Goal: Task Accomplishment & Management: Manage account settings

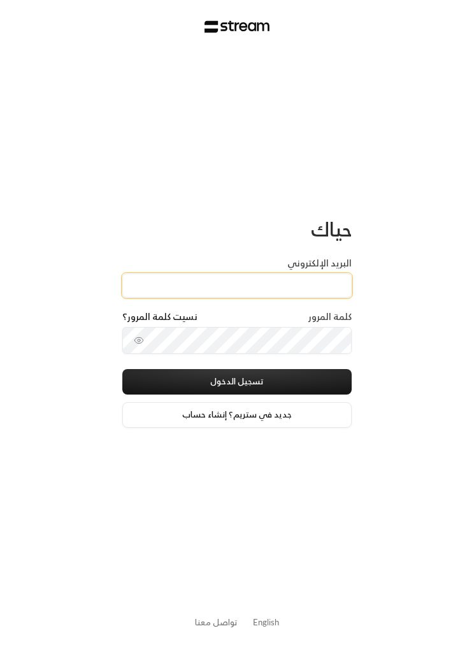
click at [322, 293] on input "البريد الإلكتروني" at bounding box center [236, 285] width 229 height 24
paste input "[EMAIL_ADDRESS][DOMAIN_NAME]"
type input "[EMAIL_ADDRESS][DOMAIN_NAME]"
click at [310, 373] on button "تسجيل الدخول" at bounding box center [236, 381] width 229 height 25
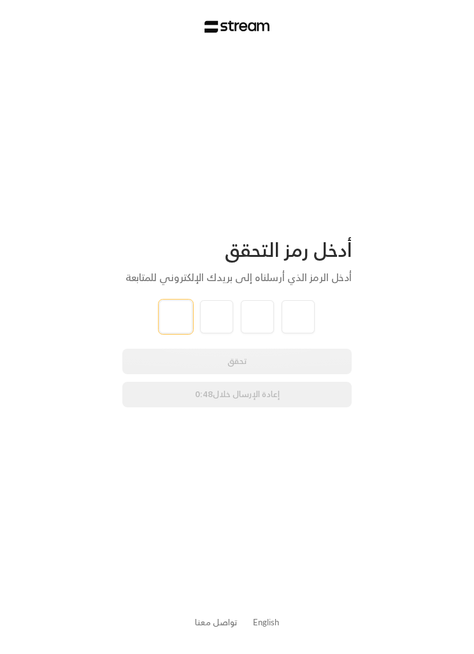
click at [163, 320] on input "tel" at bounding box center [175, 316] width 33 height 33
type input "2"
type input "3"
type input "8"
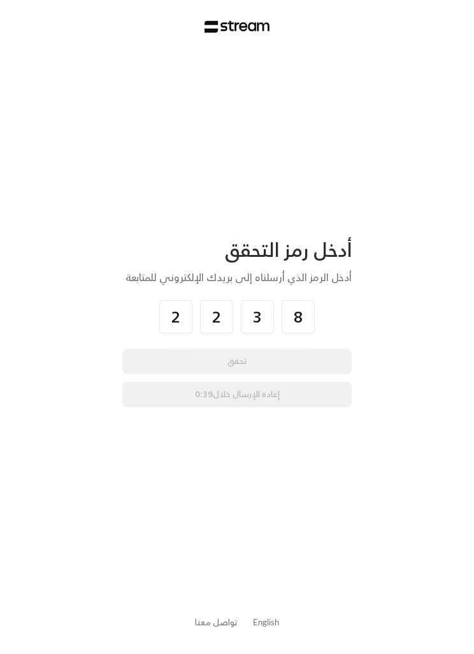
click at [380, 314] on div "أدخل رمز التحقق أدخل الرمز الذي أرسلناه إلى بريدك الإلكتروني للمتابعة 2 2 3 8 ت…" at bounding box center [237, 327] width 474 height 654
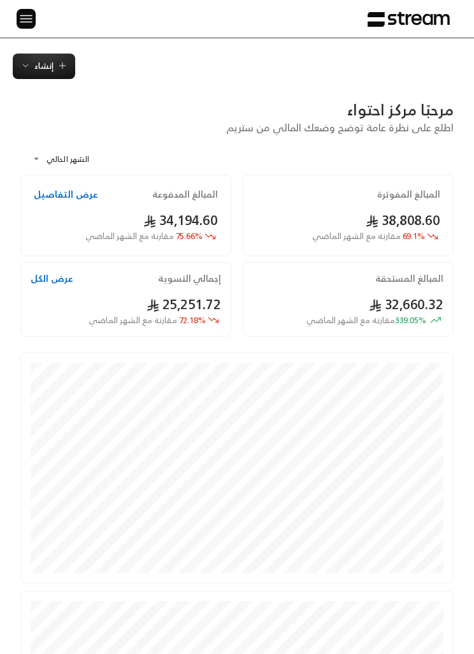
click at [19, 22] on img at bounding box center [25, 19] width 15 height 16
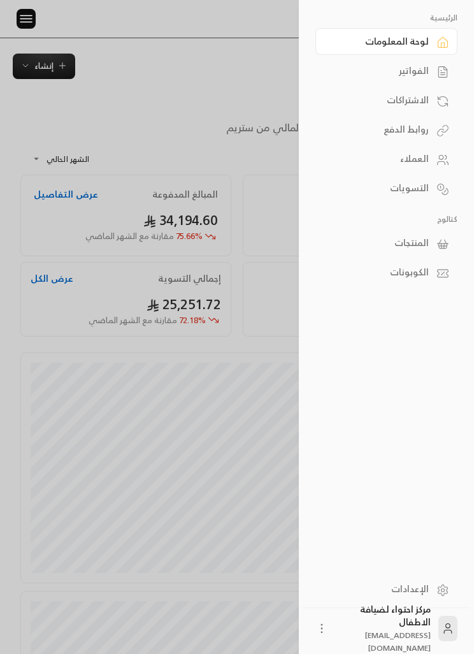
click at [431, 71] on link "الفواتير" at bounding box center [386, 70] width 142 height 27
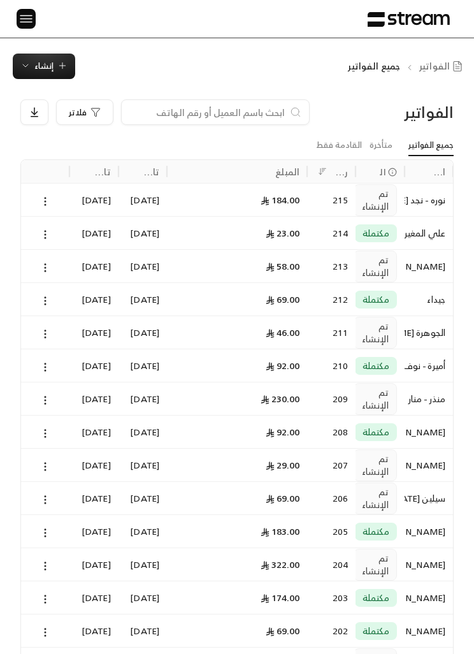
click at [43, 329] on icon at bounding box center [45, 333] width 11 height 11
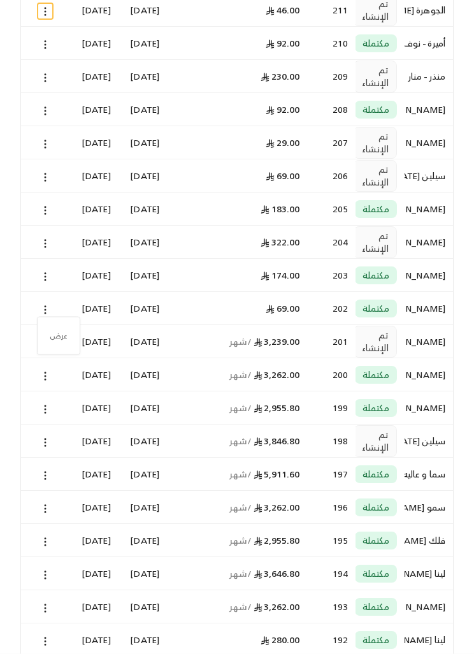
scroll to position [354, 0]
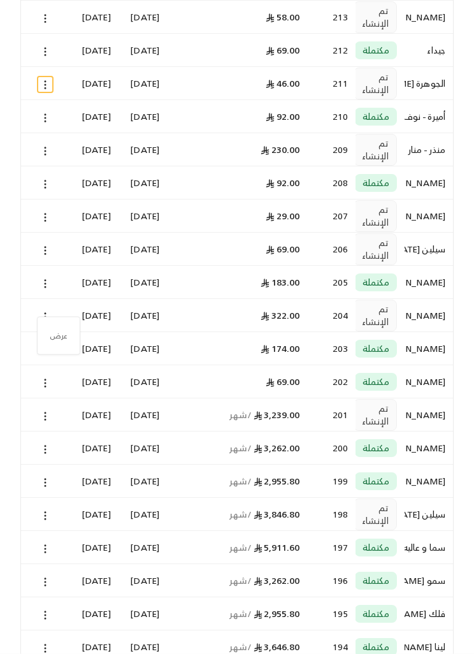
click at [38, 206] on div at bounding box center [237, 327] width 474 height 654
click at [50, 206] on div at bounding box center [45, 215] width 33 height 32
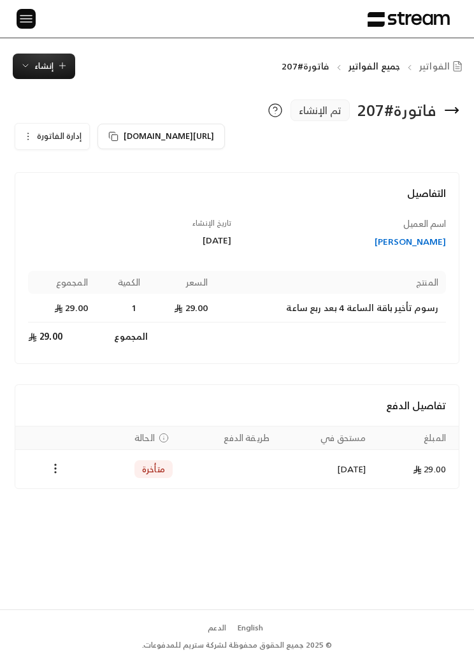
click at [57, 476] on button "Payments" at bounding box center [55, 468] width 15 height 15
click at [127, 505] on li "تغيير الحالة الى مدفوعة" at bounding box center [100, 501] width 92 height 22
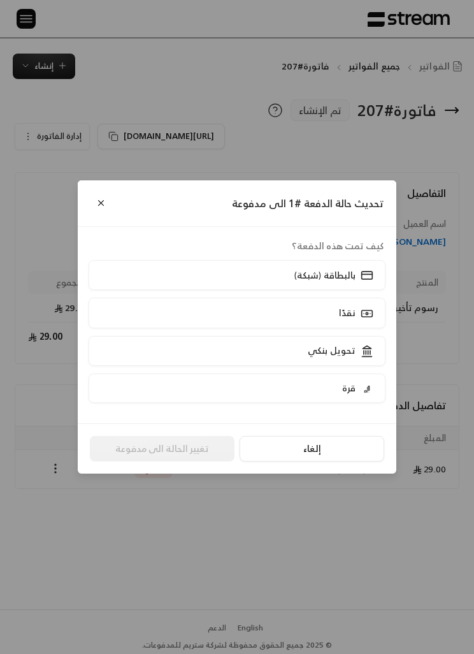
click at [331, 357] on p "تحويل بنكي" at bounding box center [332, 350] width 48 height 13
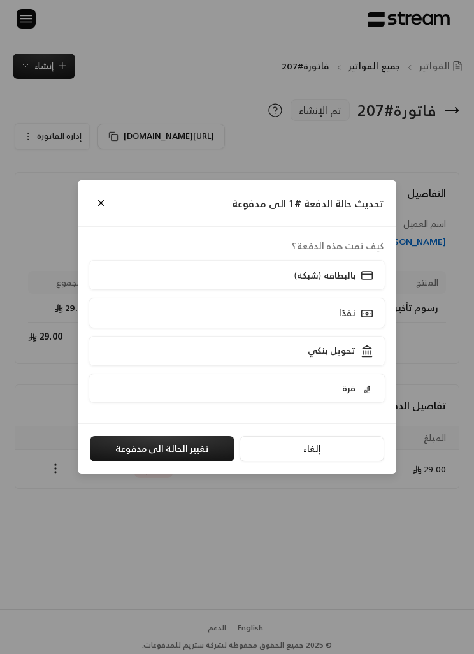
click at [198, 461] on button "تغيير الحالة الى مدفوعة" at bounding box center [162, 448] width 145 height 25
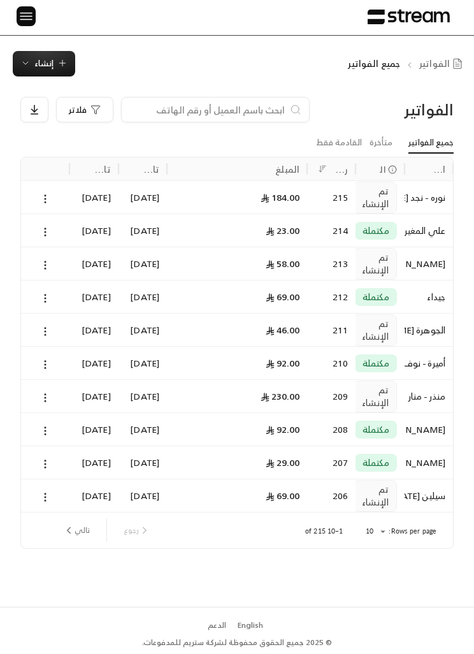
scroll to position [44, 0]
click at [79, 519] on button "تالي" at bounding box center [76, 530] width 37 height 22
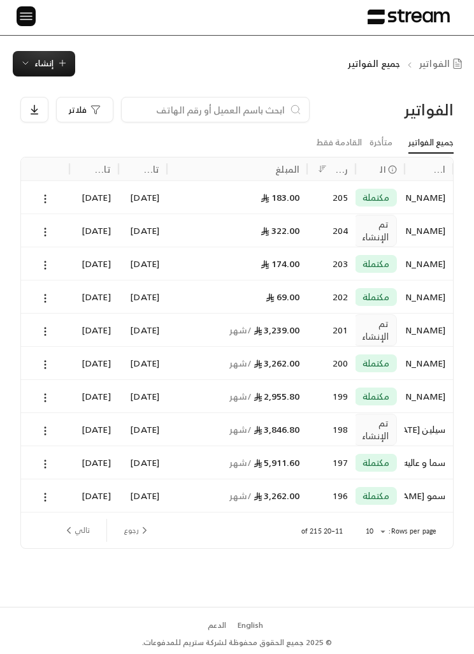
click at [68, 528] on icon "next page" at bounding box center [69, 531] width 3 height 6
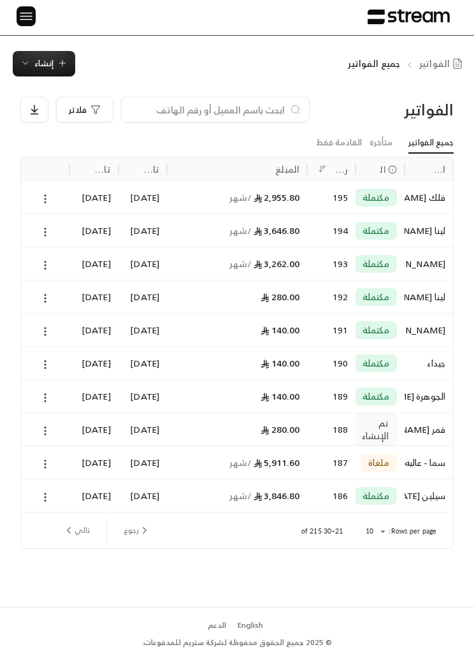
click at [43, 423] on button at bounding box center [45, 430] width 14 height 15
click at [61, 417] on li "عرض" at bounding box center [58, 421] width 31 height 22
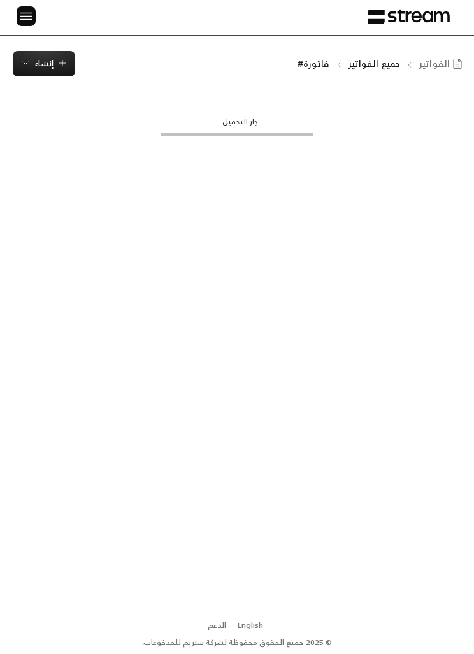
scroll to position [1, 0]
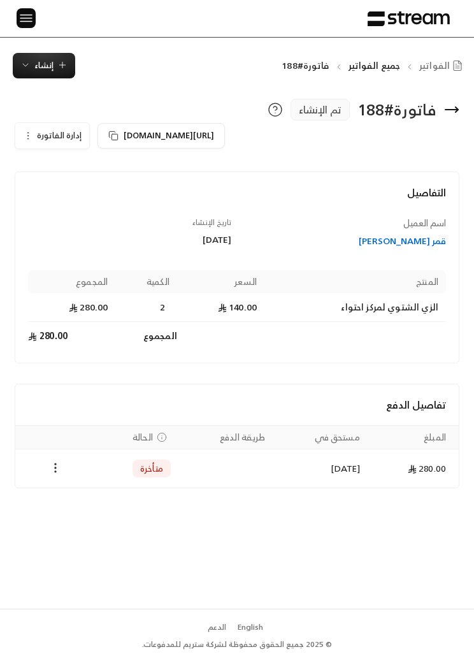
click at [52, 471] on icon "Payments" at bounding box center [55, 467] width 13 height 13
click at [120, 498] on li "تغيير الحالة الى مدفوعة" at bounding box center [100, 500] width 92 height 22
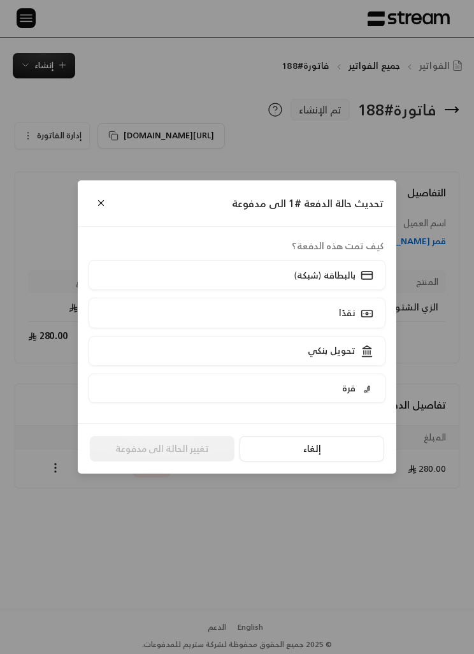
click at [274, 349] on label "تحويل بنكي" at bounding box center [237, 351] width 297 height 30
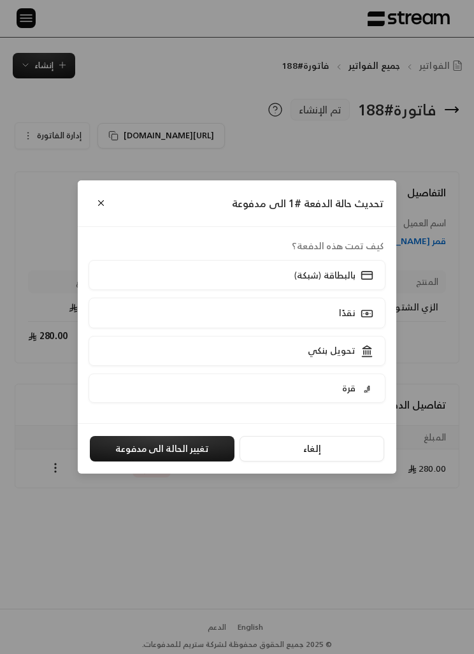
click at [186, 459] on button "تغيير الحالة الى مدفوعة" at bounding box center [162, 448] width 145 height 25
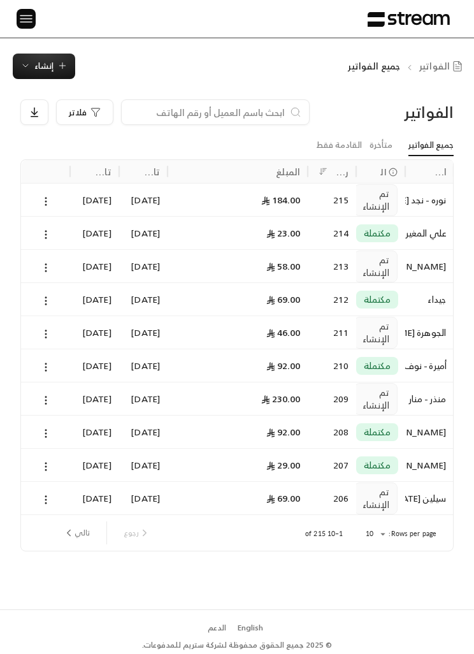
click at [383, 601] on div "الفواتير فلاتر جميع الفواتير متأخرة القادمة فقط اسم العميل الحالة رقم الفاتورة …" at bounding box center [237, 344] width 474 height 530
click at [252, 115] on input at bounding box center [206, 112] width 155 height 14
type input "ثن"
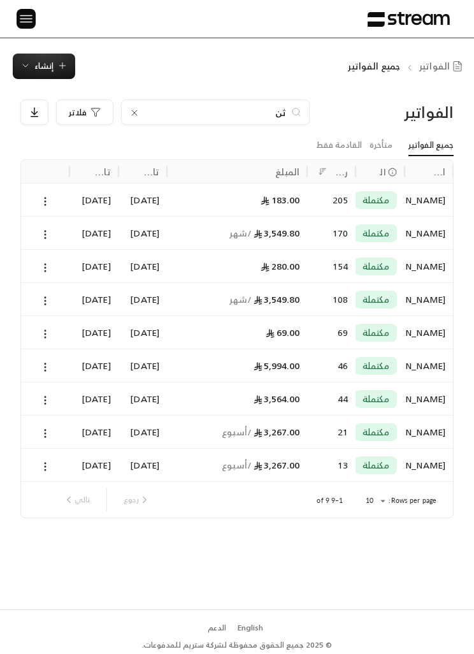
click at [420, 231] on div "ثنيان المشاري" at bounding box center [428, 233] width 33 height 32
click at [390, 297] on div "مكتملة" at bounding box center [376, 300] width 42 height 18
click at [252, 106] on input "ثن" at bounding box center [215, 112] width 141 height 14
click at [131, 115] on icon at bounding box center [134, 113] width 10 height 10
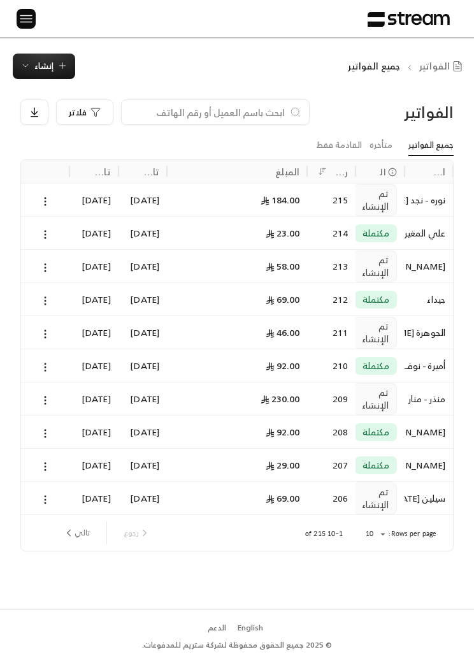
click at [29, 19] on img at bounding box center [25, 19] width 15 height 16
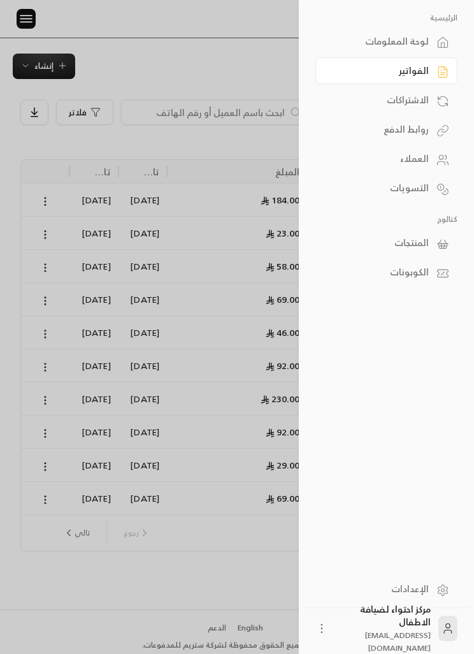
click at [425, 97] on div "الاشتراكات" at bounding box center [379, 100] width 97 height 13
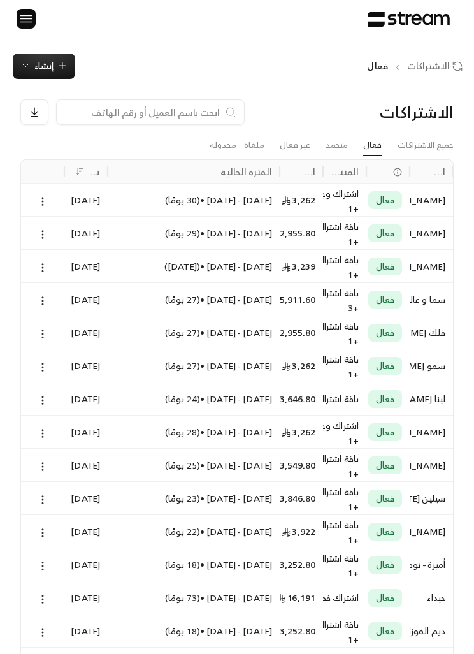
click at [437, 147] on link "جميع الاشتراكات" at bounding box center [426, 145] width 56 height 20
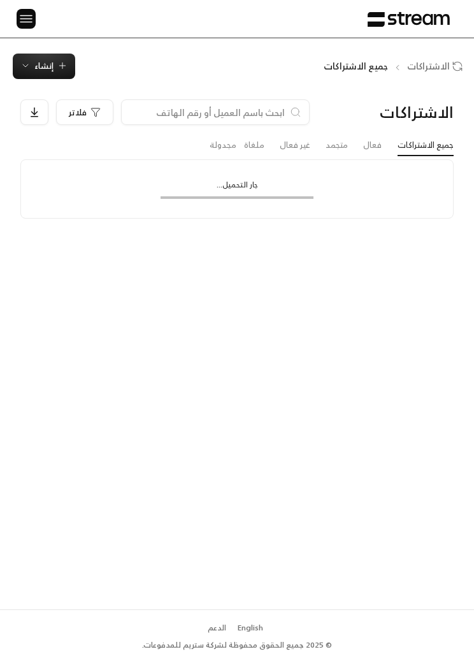
click at [31, 22] on img at bounding box center [25, 19] width 15 height 16
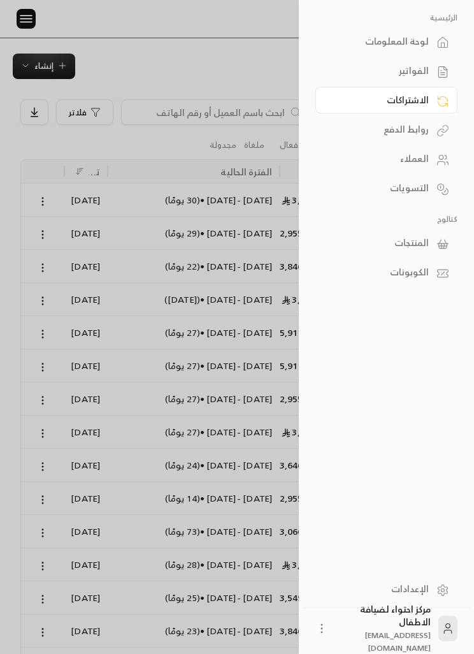
click at [424, 104] on div "الاشتراكات" at bounding box center [379, 100] width 97 height 13
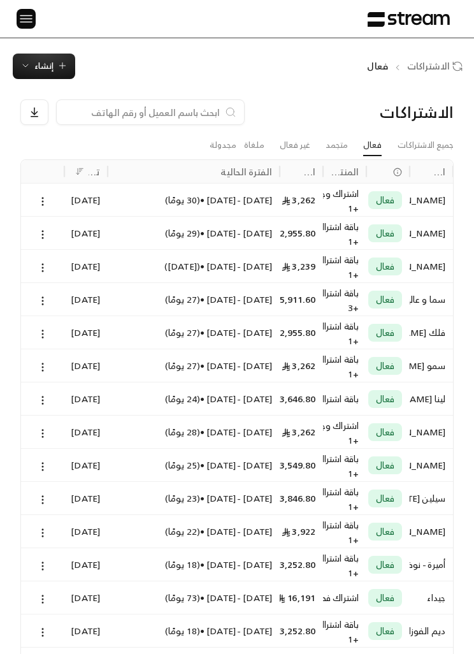
click at [199, 101] on div at bounding box center [150, 111] width 189 height 25
click at [179, 109] on input at bounding box center [141, 112] width 155 height 14
type input "ثن"
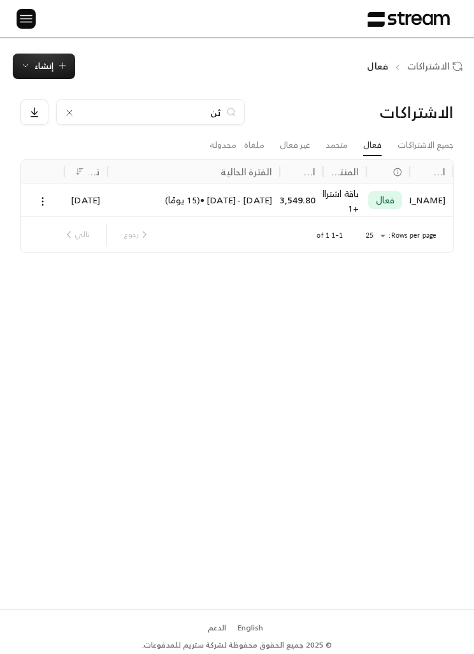
click at [302, 201] on div "3,549.80 / شهر" at bounding box center [301, 199] width 28 height 32
